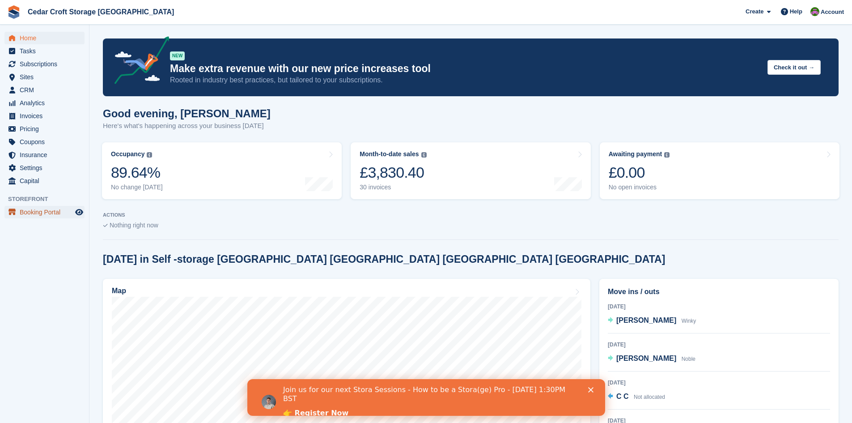
click at [36, 213] on span "Booking Portal" at bounding box center [47, 212] width 54 height 13
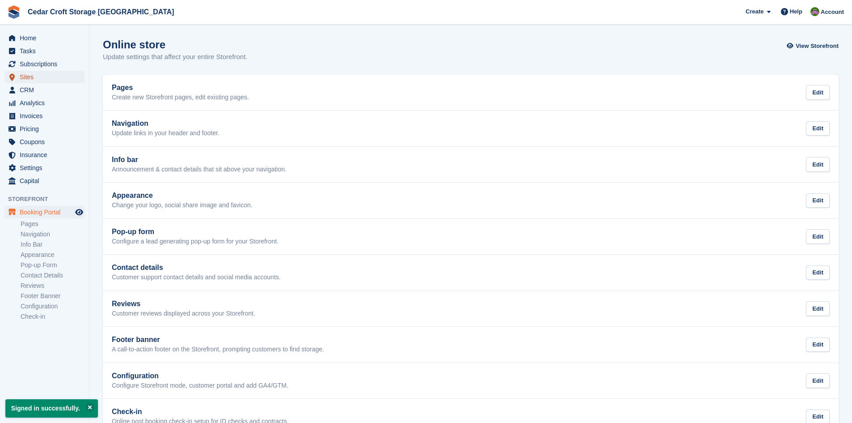
click at [27, 76] on span "Sites" at bounding box center [47, 77] width 54 height 13
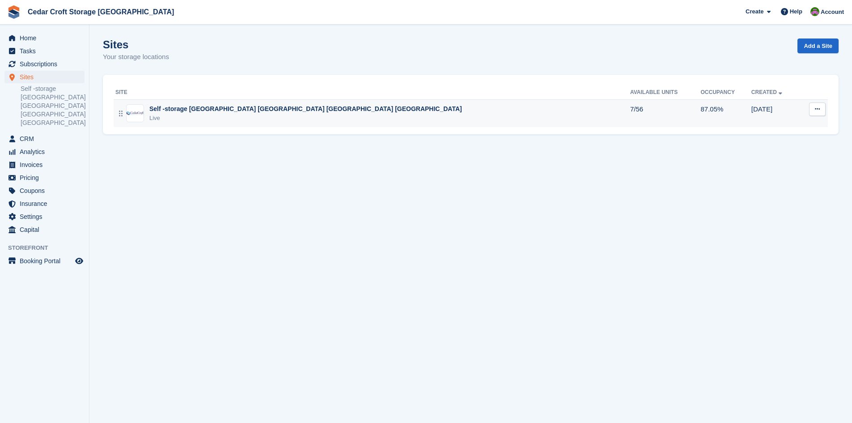
click at [214, 110] on div "Self -storage [GEOGRAPHIC_DATA] [GEOGRAPHIC_DATA] [GEOGRAPHIC_DATA] [GEOGRAPHIC…" at bounding box center [305, 108] width 313 height 9
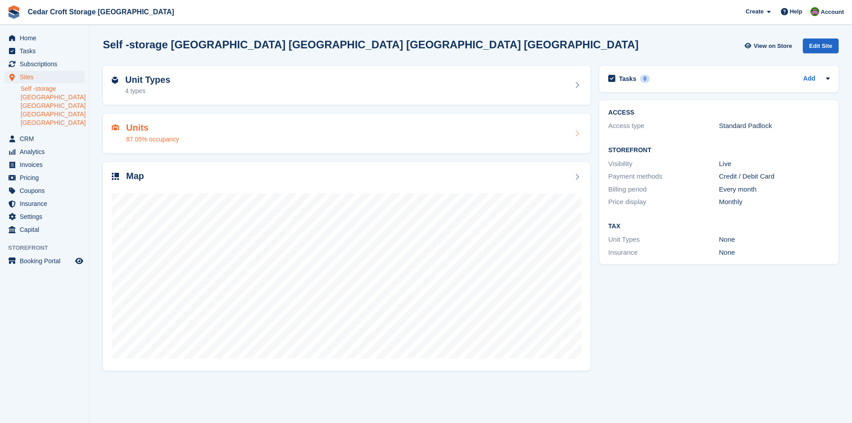
click at [576, 134] on icon at bounding box center [577, 133] width 9 height 7
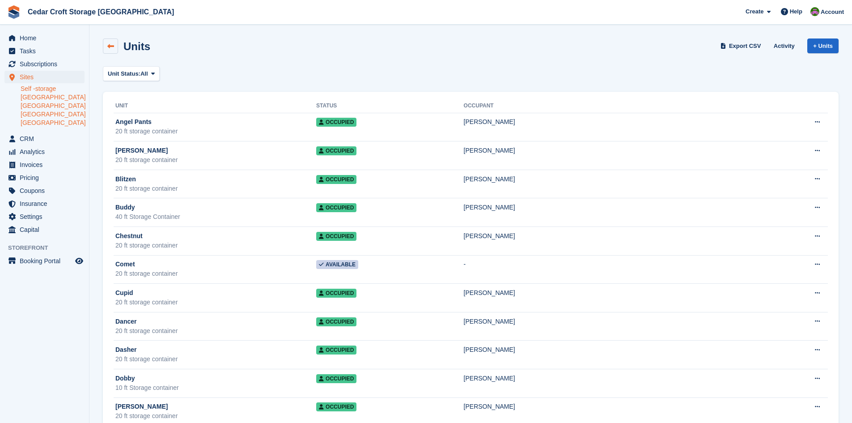
click at [110, 46] on icon at bounding box center [110, 46] width 7 height 7
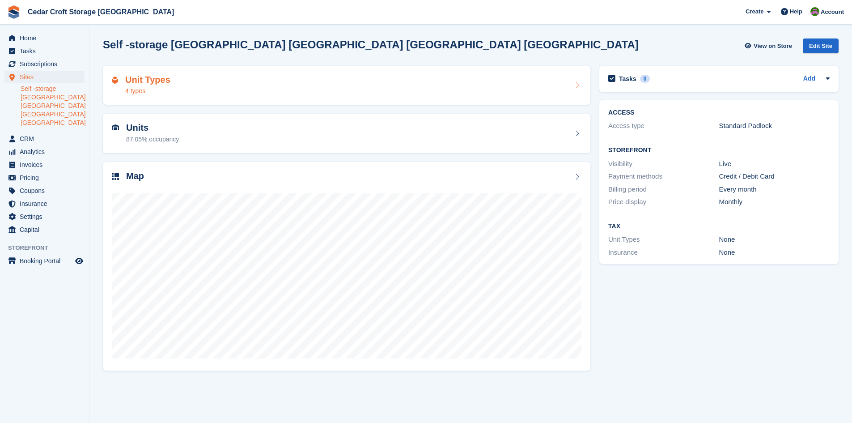
click at [576, 83] on icon at bounding box center [577, 84] width 9 height 7
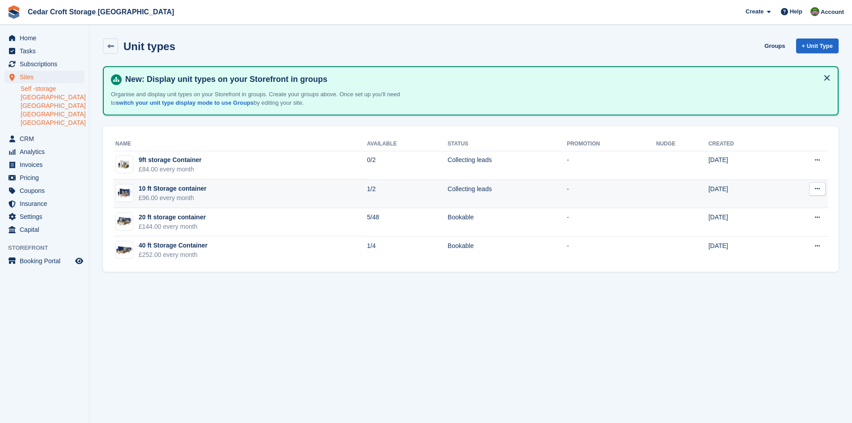
click at [816, 188] on icon at bounding box center [817, 189] width 5 height 6
click at [761, 208] on p "Edit unit type" at bounding box center [783, 206] width 78 height 12
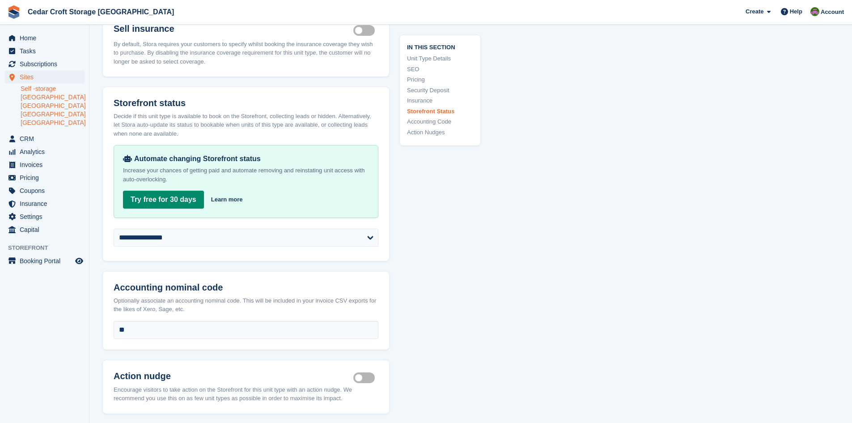
scroll to position [1298, 0]
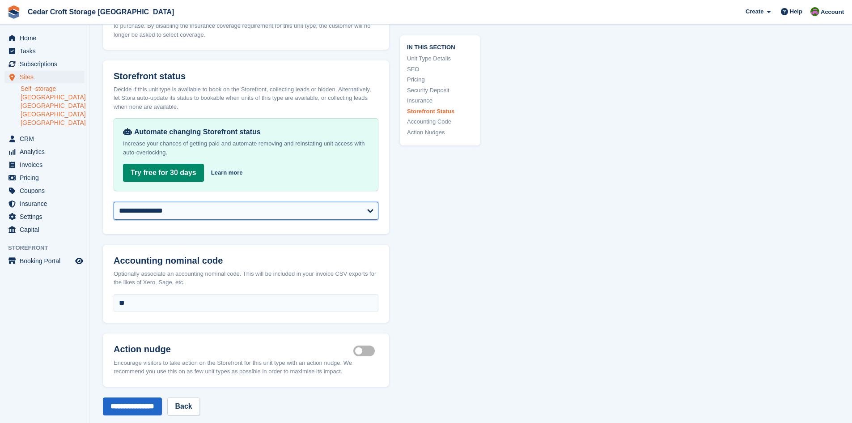
click at [372, 202] on select "**********" at bounding box center [246, 211] width 265 height 18
select select "********"
click at [114, 202] on select "**********" at bounding box center [246, 211] width 265 height 18
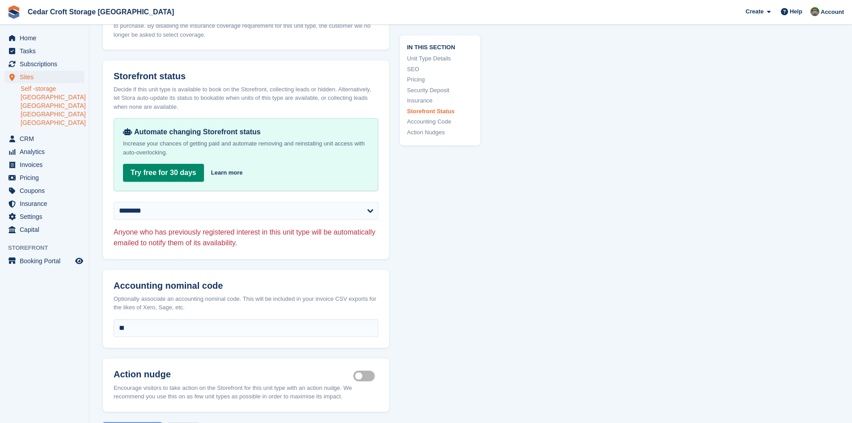
click at [146, 422] on input "**********" at bounding box center [132, 431] width 59 height 18
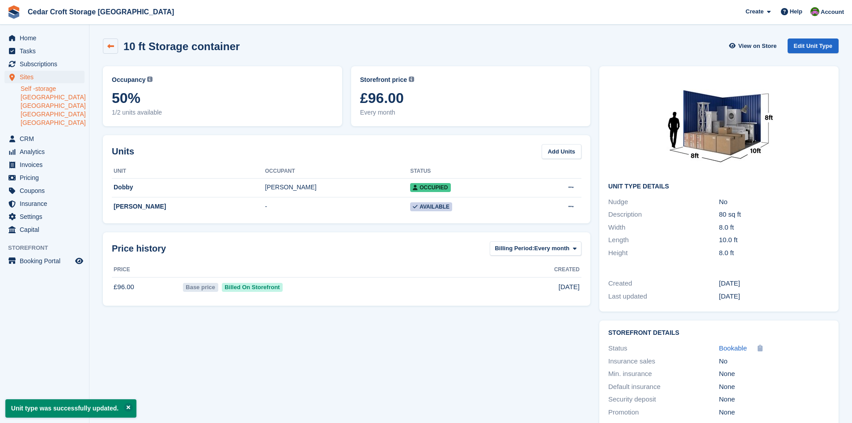
click at [109, 46] on icon at bounding box center [110, 46] width 7 height 7
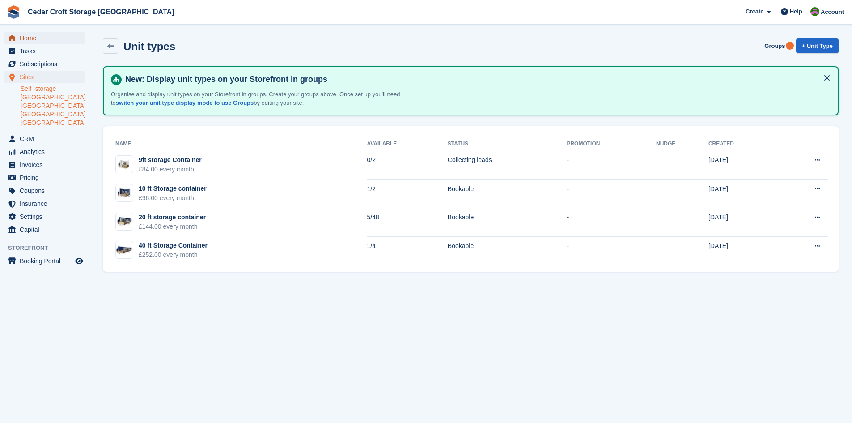
click at [29, 37] on span "Home" at bounding box center [47, 38] width 54 height 13
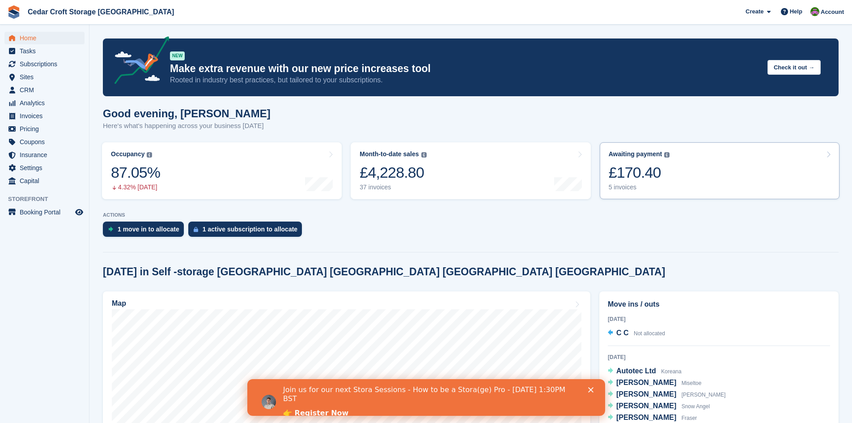
click at [623, 182] on div "£170.40" at bounding box center [639, 172] width 61 height 18
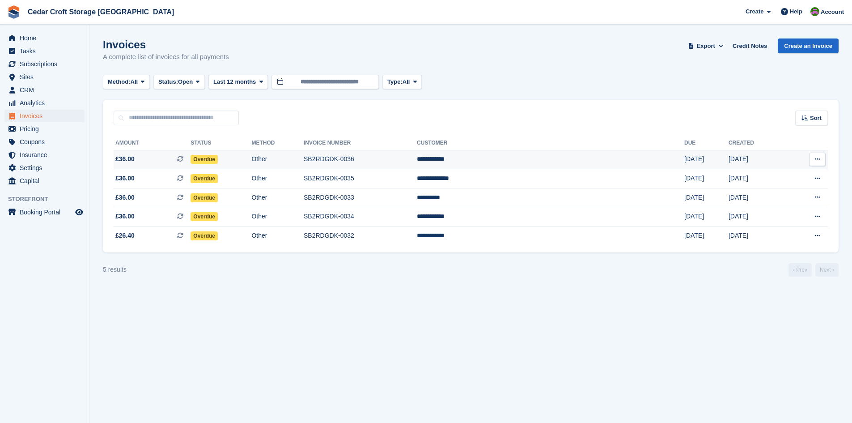
click at [251, 162] on td "Overdue" at bounding box center [221, 159] width 61 height 19
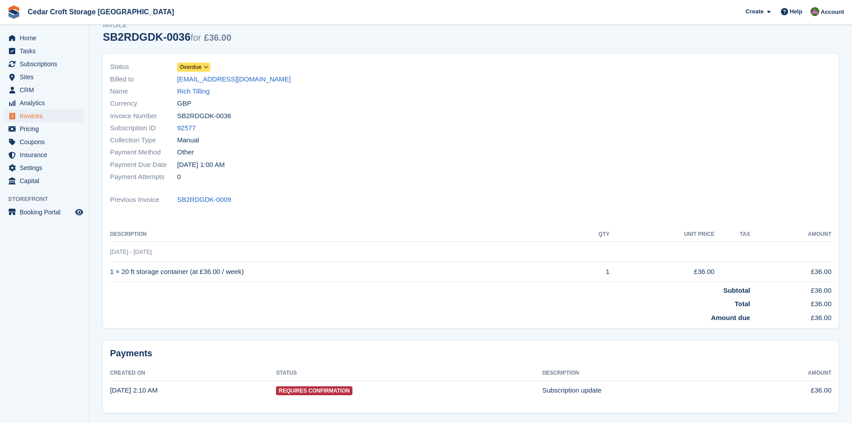
scroll to position [22, 0]
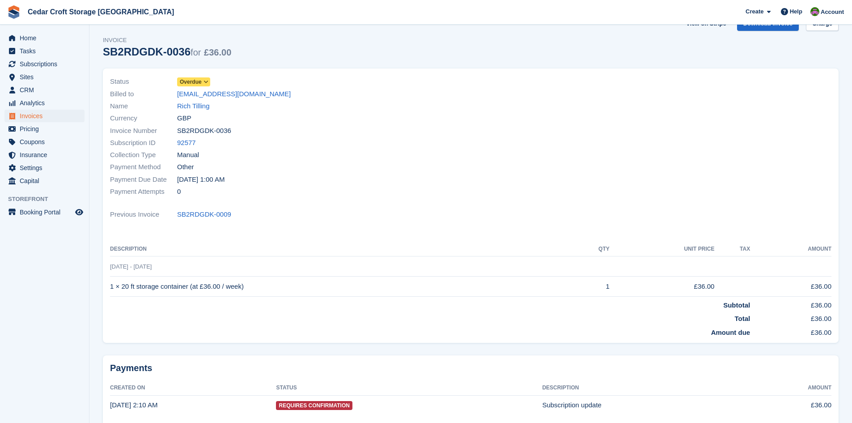
click at [206, 81] on icon at bounding box center [206, 81] width 5 height 5
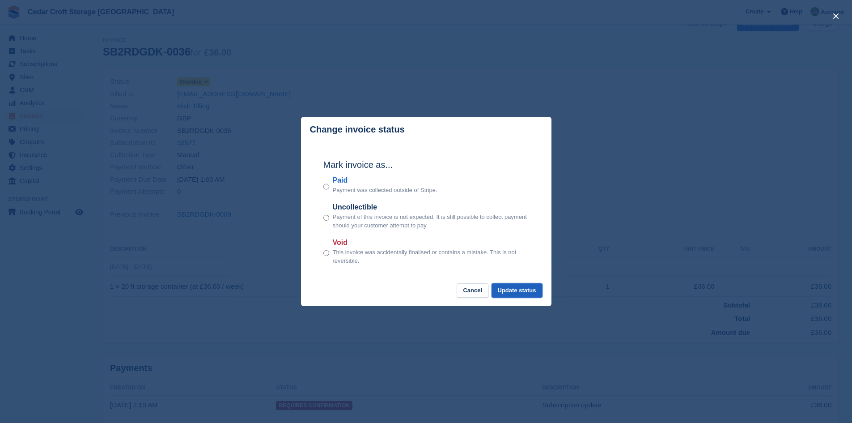
click at [518, 293] on button "Update status" at bounding box center [517, 290] width 51 height 15
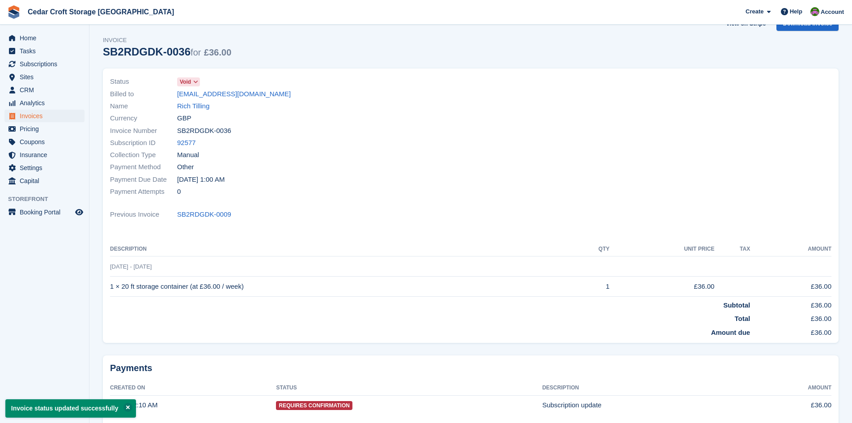
scroll to position [0, 0]
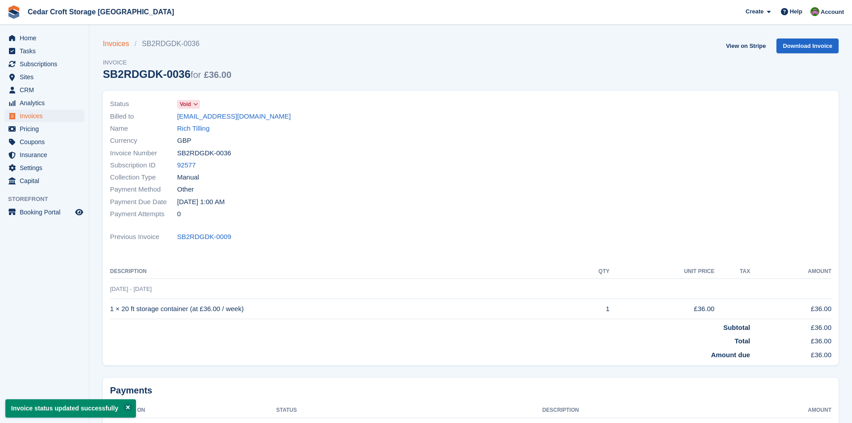
click at [116, 47] on link "Invoices" at bounding box center [119, 43] width 32 height 11
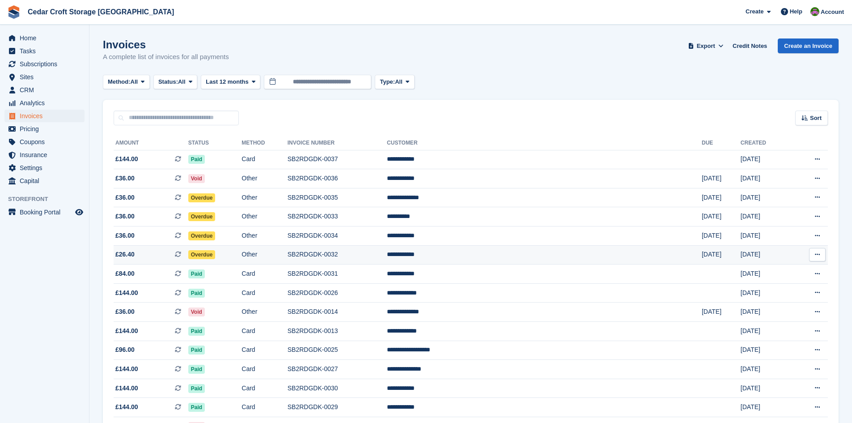
click at [188, 256] on span "£26.40 This is a recurring subscription invoice." at bounding box center [151, 254] width 75 height 9
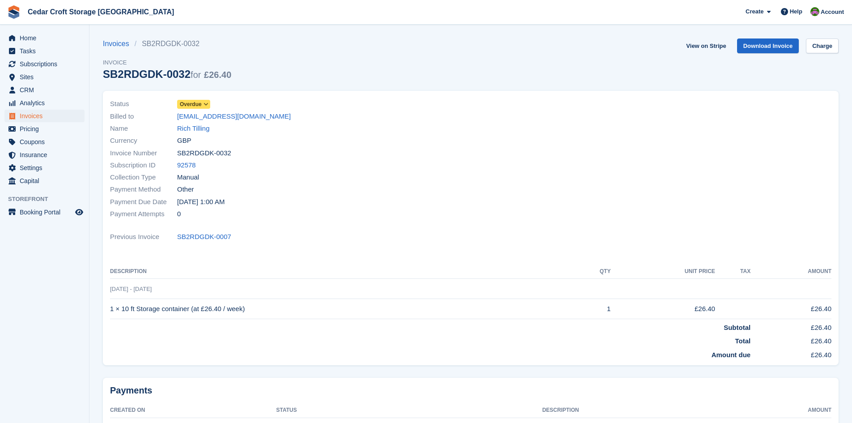
click at [205, 103] on icon at bounding box center [206, 104] width 5 height 5
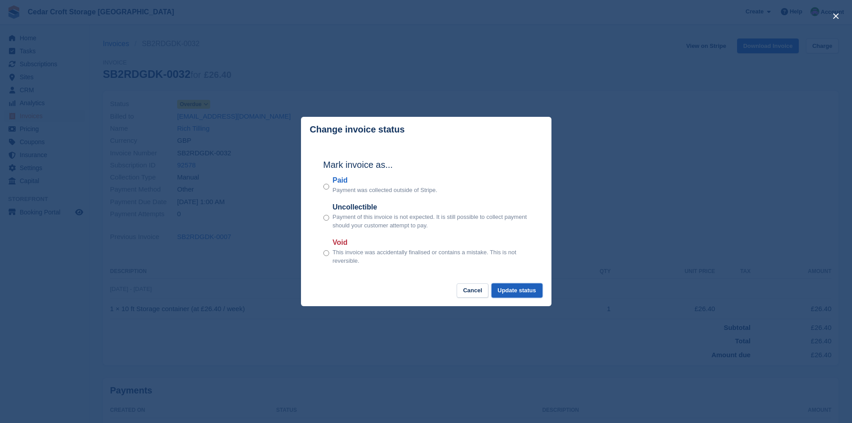
click at [523, 291] on button "Update status" at bounding box center [517, 290] width 51 height 15
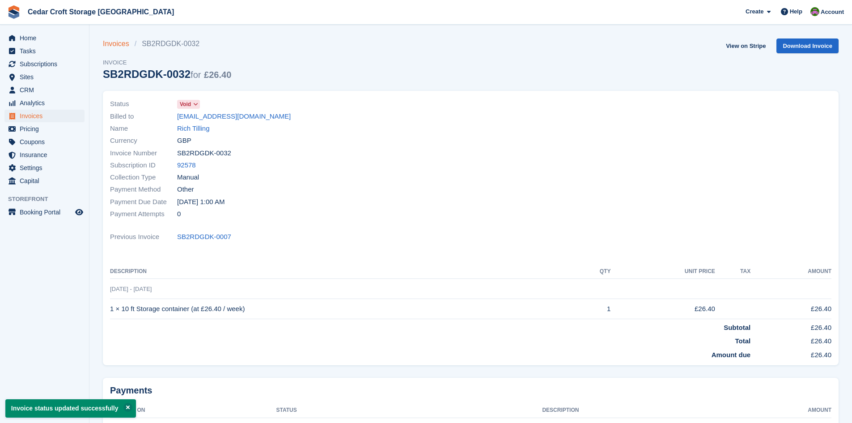
click at [114, 45] on link "Invoices" at bounding box center [119, 43] width 32 height 11
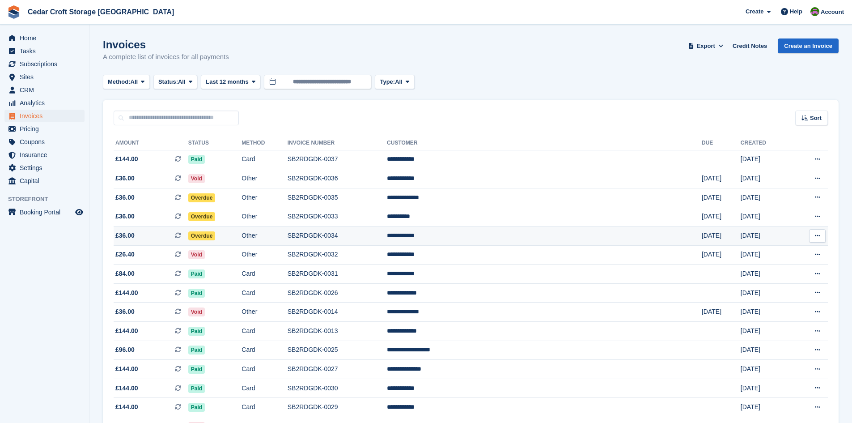
click at [188, 236] on span "£36.00 This is a recurring subscription invoice." at bounding box center [151, 235] width 75 height 9
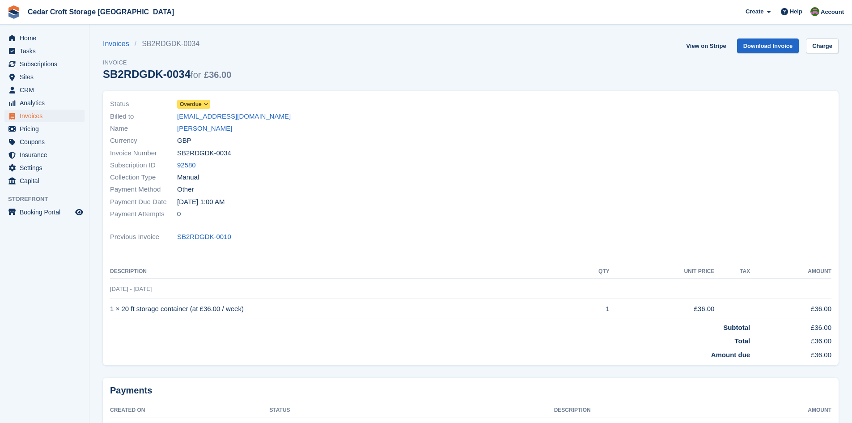
click at [205, 104] on icon at bounding box center [206, 104] width 5 height 5
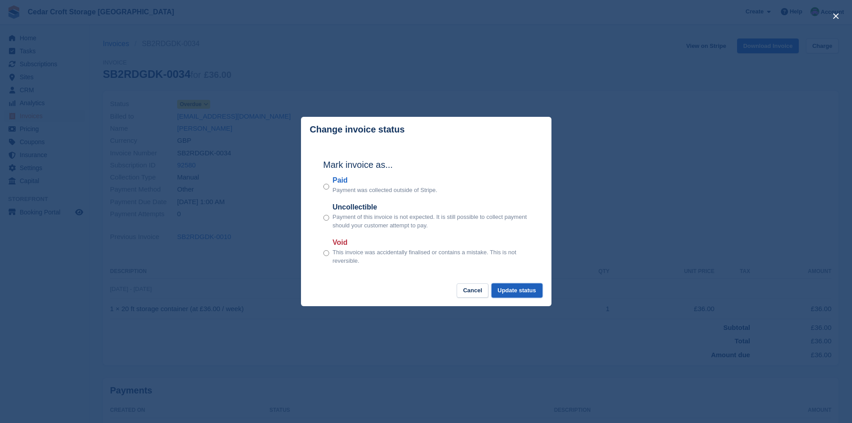
click at [505, 287] on button "Update status" at bounding box center [517, 290] width 51 height 15
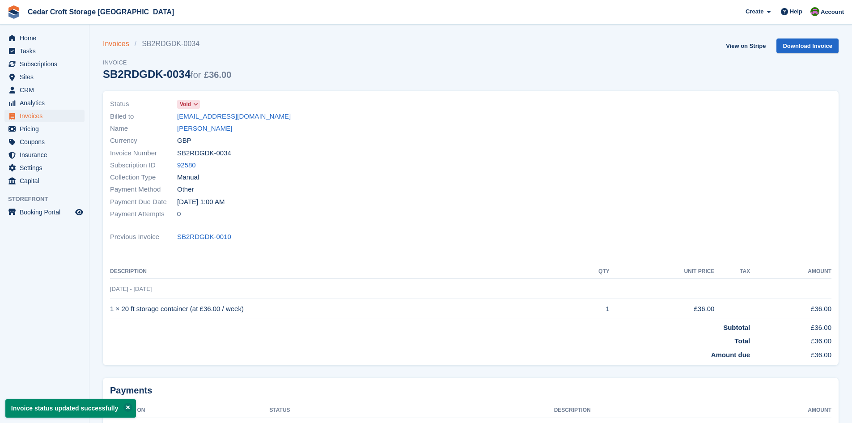
click at [116, 42] on link "Invoices" at bounding box center [119, 43] width 32 height 11
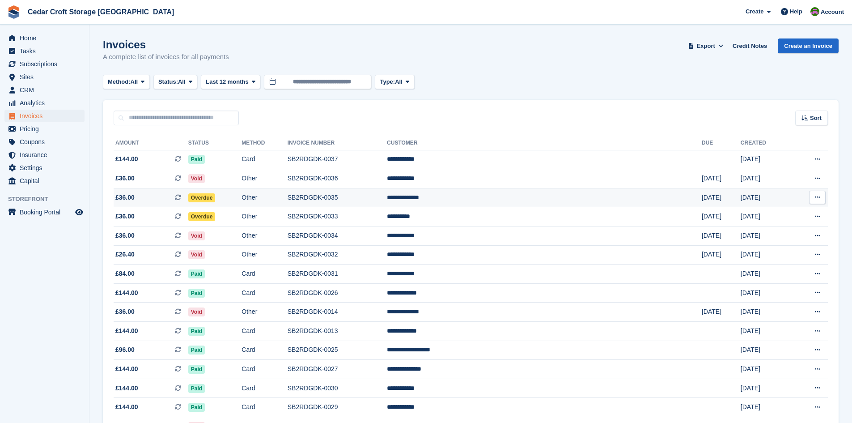
click at [216, 198] on span "Overdue" at bounding box center [201, 197] width 27 height 9
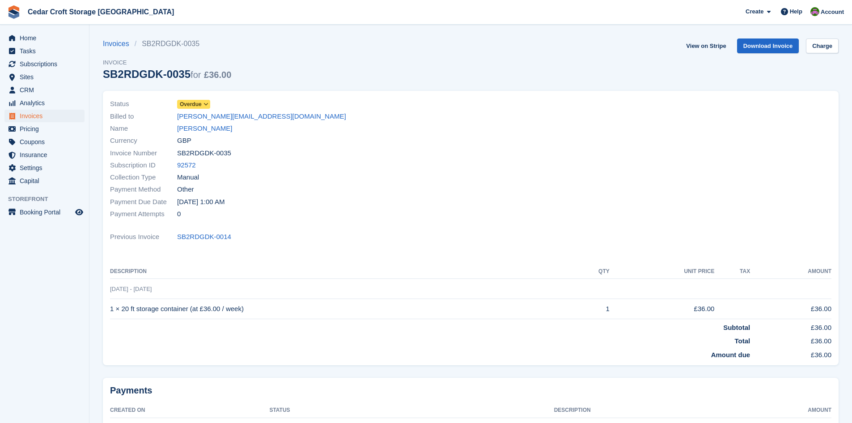
click at [206, 102] on icon at bounding box center [206, 104] width 5 height 5
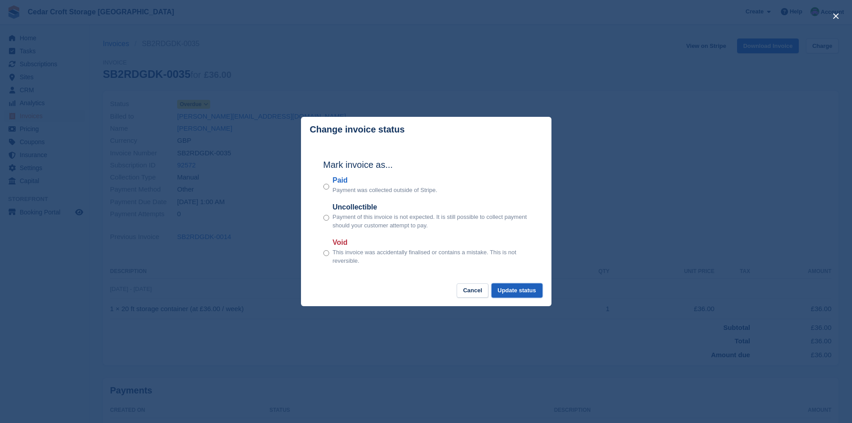
click at [526, 291] on button "Update status" at bounding box center [517, 290] width 51 height 15
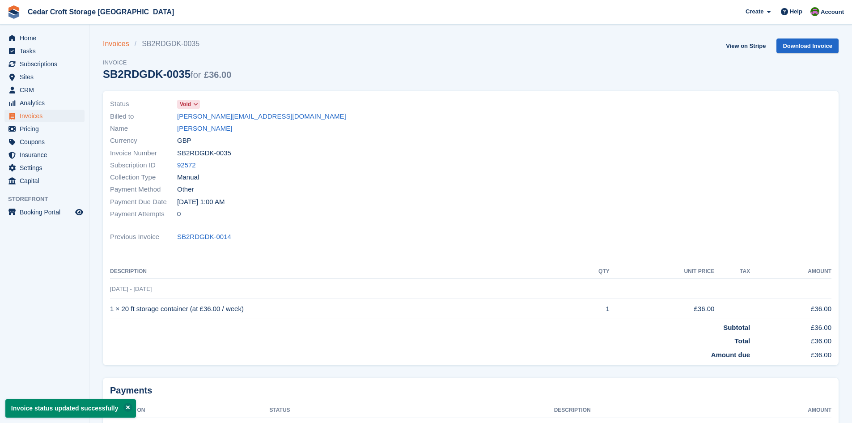
click at [114, 43] on link "Invoices" at bounding box center [119, 43] width 32 height 11
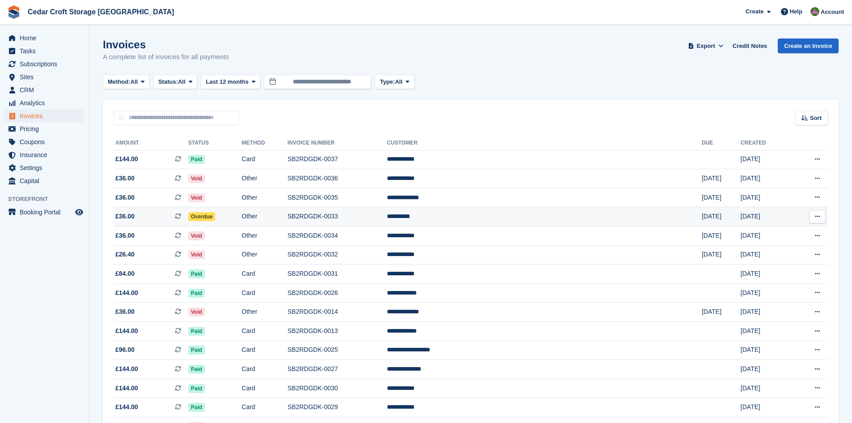
click at [216, 217] on span "Overdue" at bounding box center [201, 216] width 27 height 9
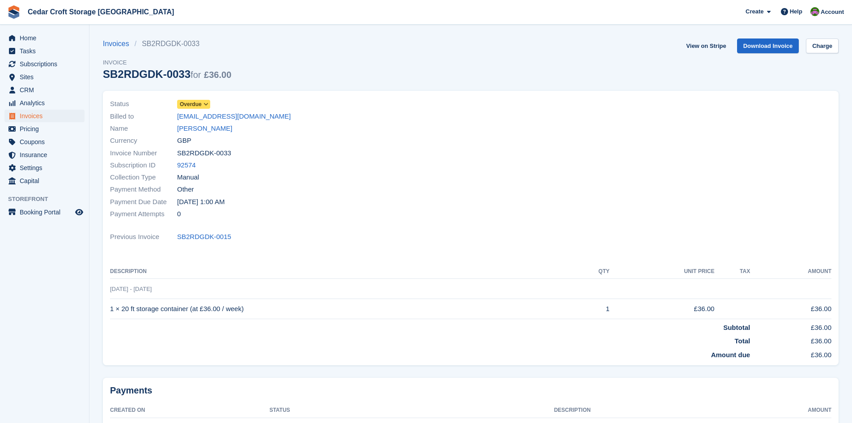
click at [207, 106] on icon at bounding box center [206, 104] width 5 height 5
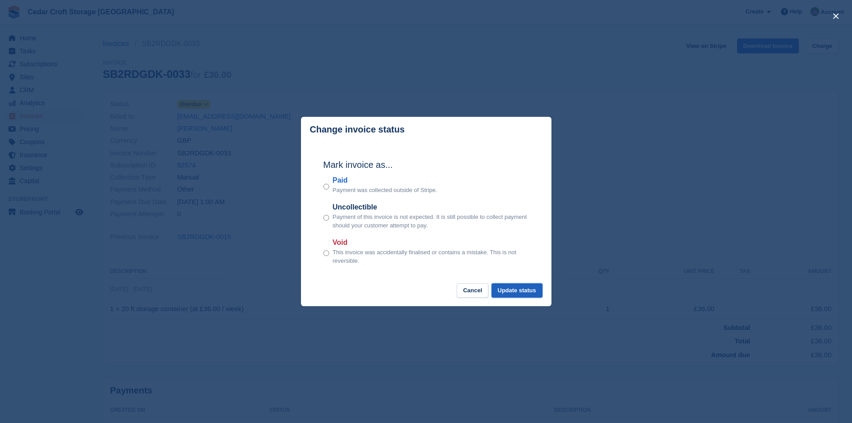
click at [509, 289] on button "Update status" at bounding box center [517, 290] width 51 height 15
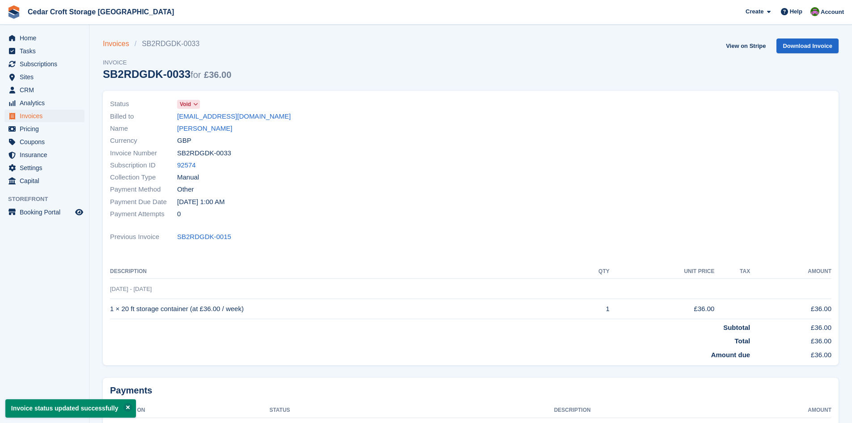
click at [114, 43] on link "Invoices" at bounding box center [119, 43] width 32 height 11
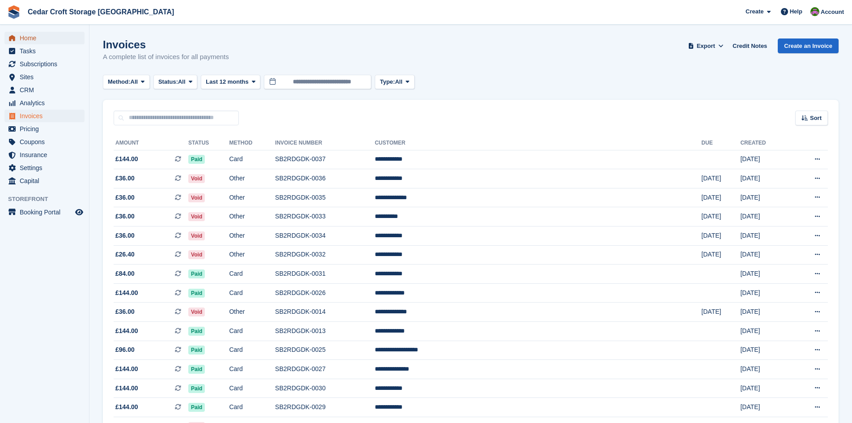
click at [24, 35] on span "Home" at bounding box center [47, 38] width 54 height 13
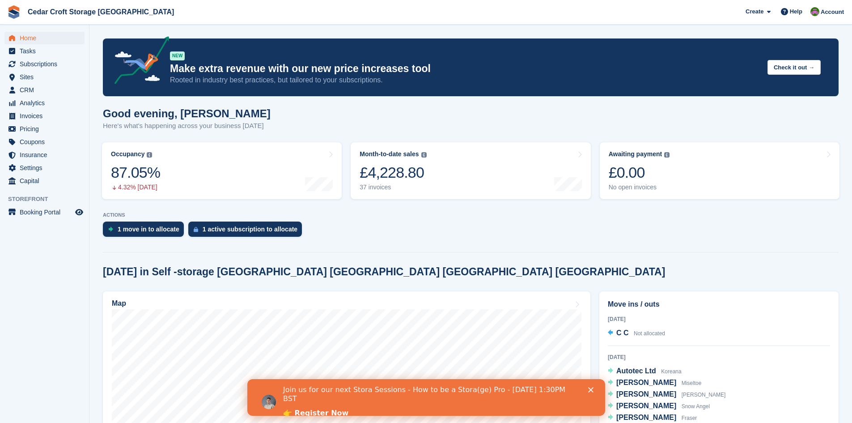
scroll to position [289, 0]
